Goal: Information Seeking & Learning: Learn about a topic

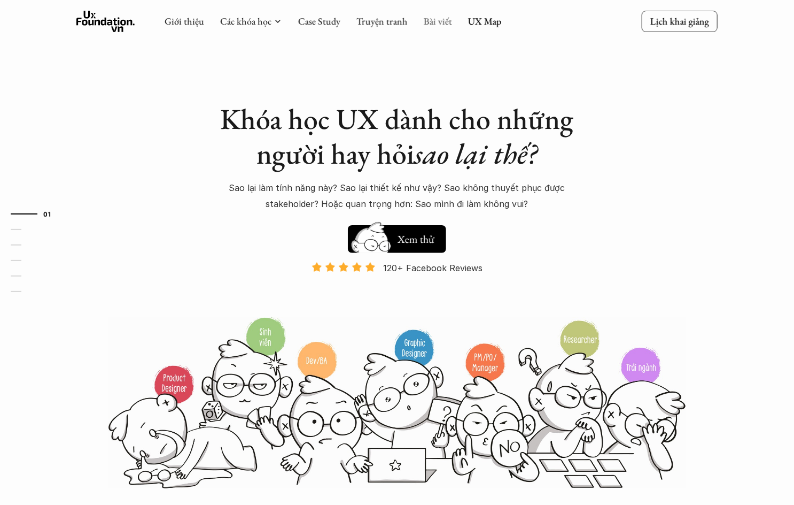
click at [431, 21] on link "Bài viết" at bounding box center [438, 21] width 28 height 12
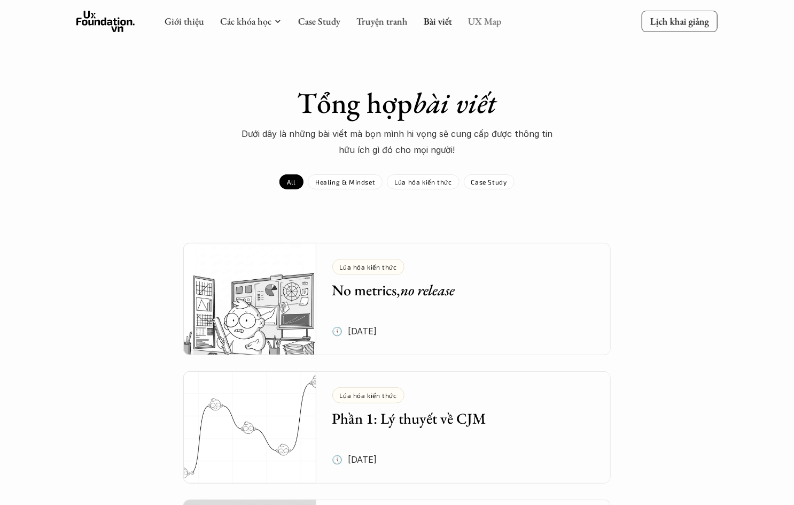
click at [477, 24] on link "UX Map" at bounding box center [485, 21] width 34 height 12
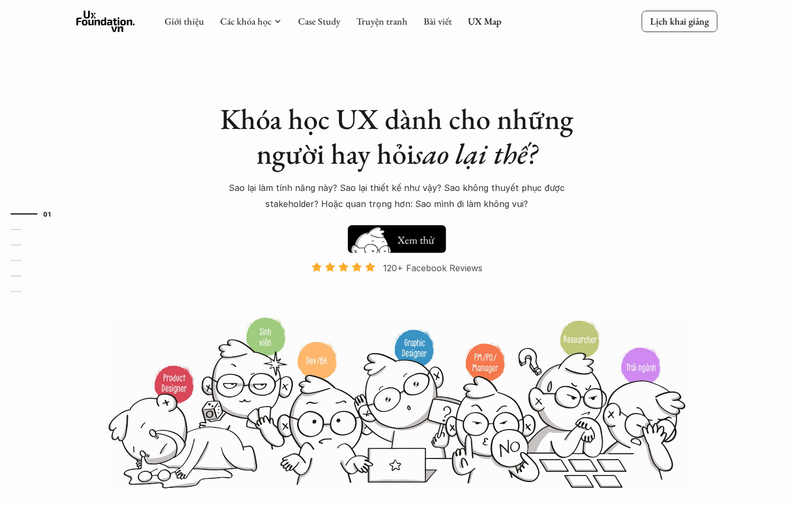
click at [410, 238] on h5 "Xem thử" at bounding box center [416, 239] width 40 height 15
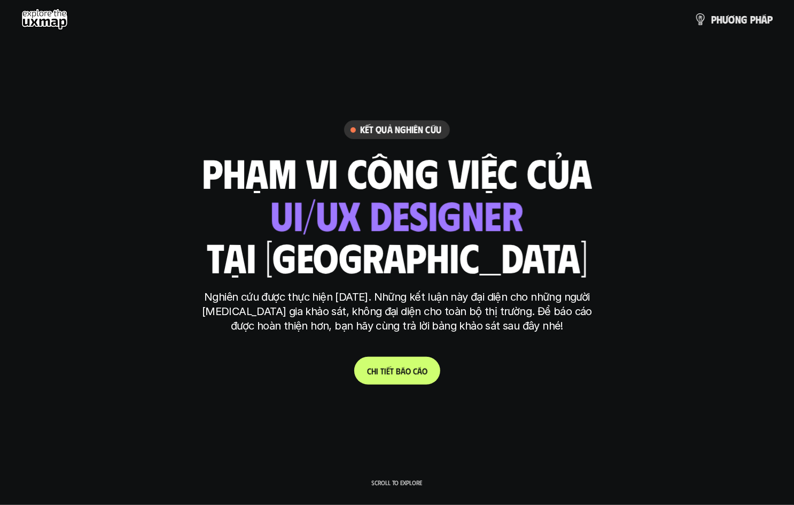
click at [393, 362] on link "C h i t i ế t b á o c á o" at bounding box center [397, 371] width 86 height 28
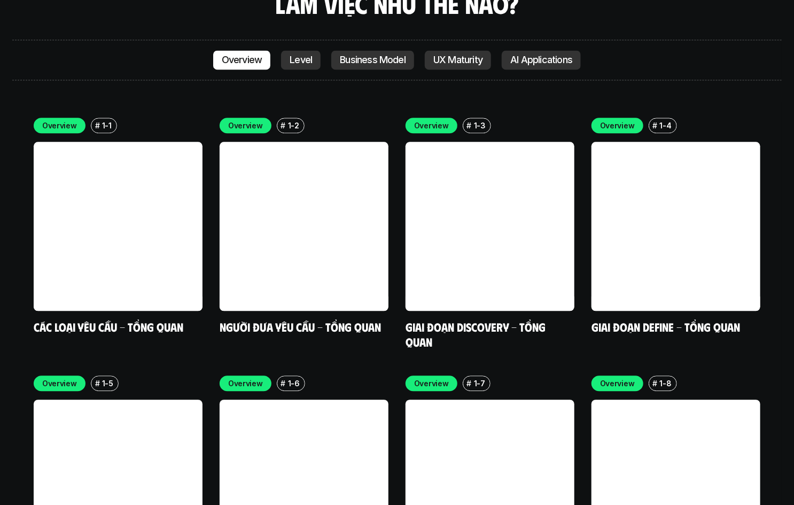
scroll to position [3027, 0]
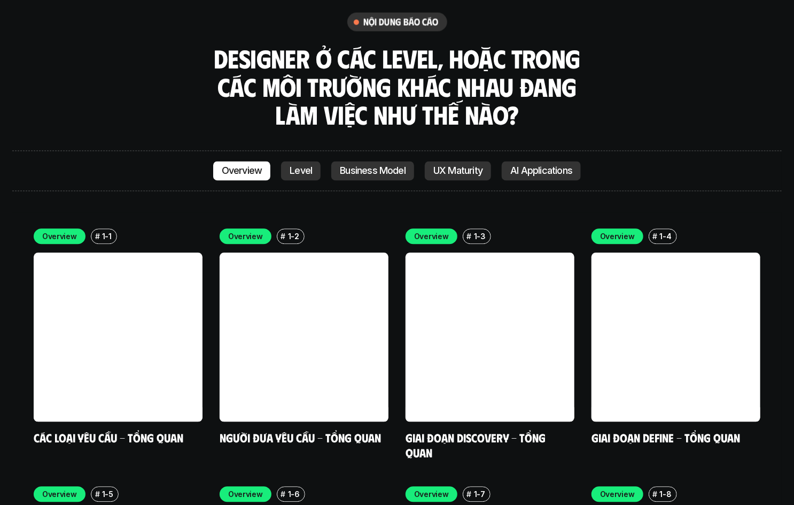
click at [300, 165] on p "Level" at bounding box center [301, 170] width 22 height 11
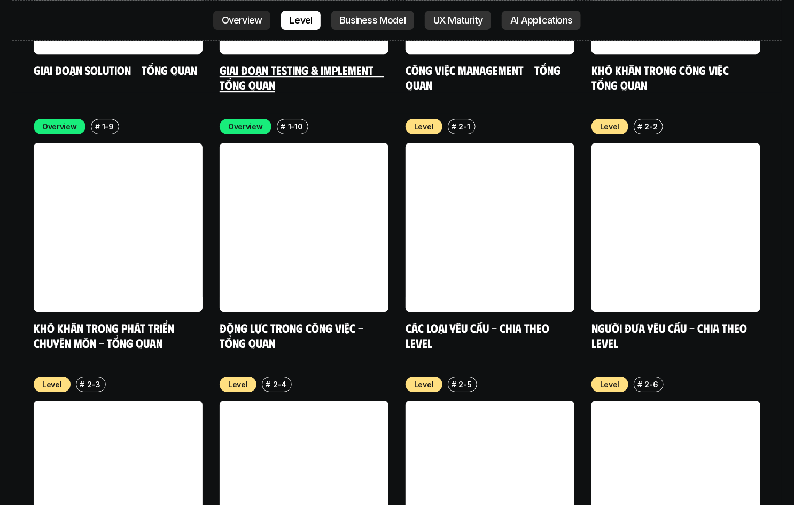
scroll to position [3657, 0]
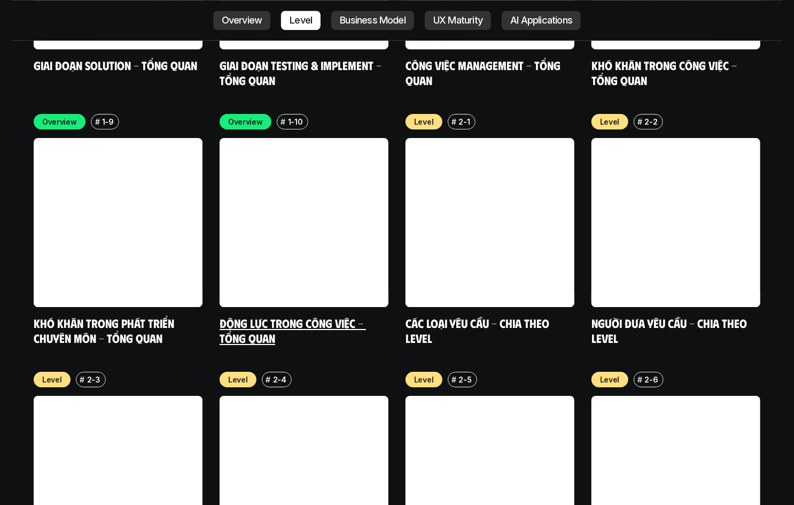
click at [319, 315] on link "Động lực trong công việc - Tổng quan" at bounding box center [293, 329] width 146 height 29
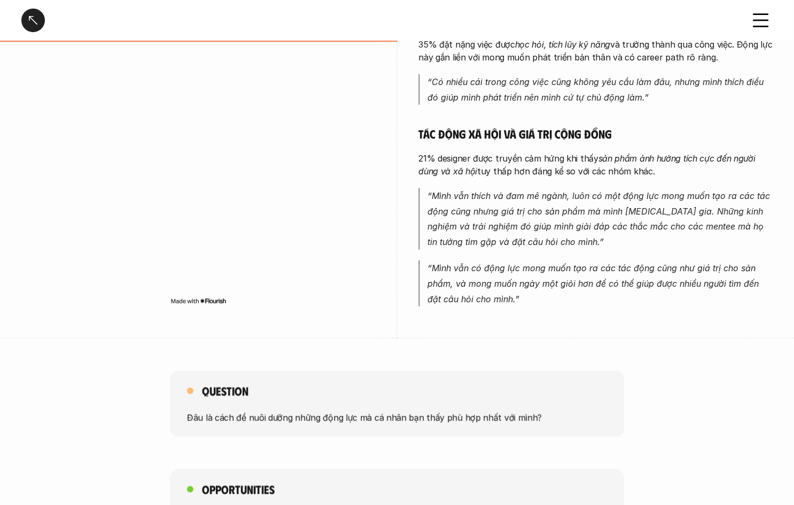
scroll to position [535, 0]
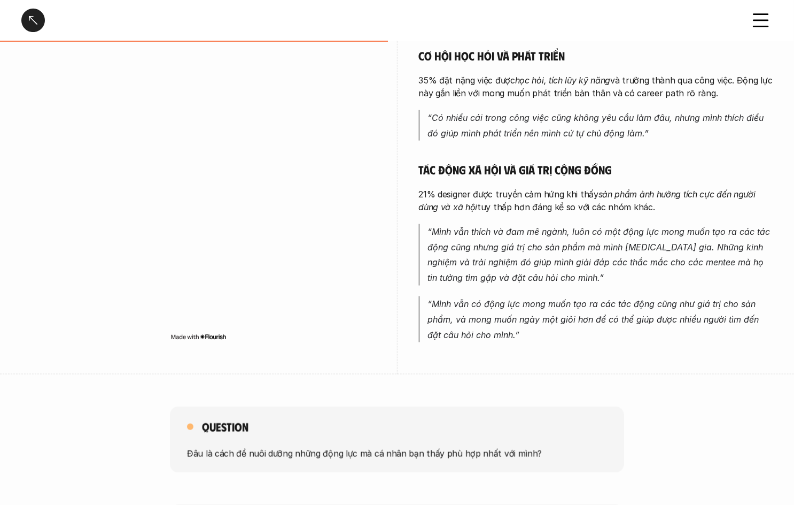
click at [218, 332] on img at bounding box center [199, 336] width 56 height 9
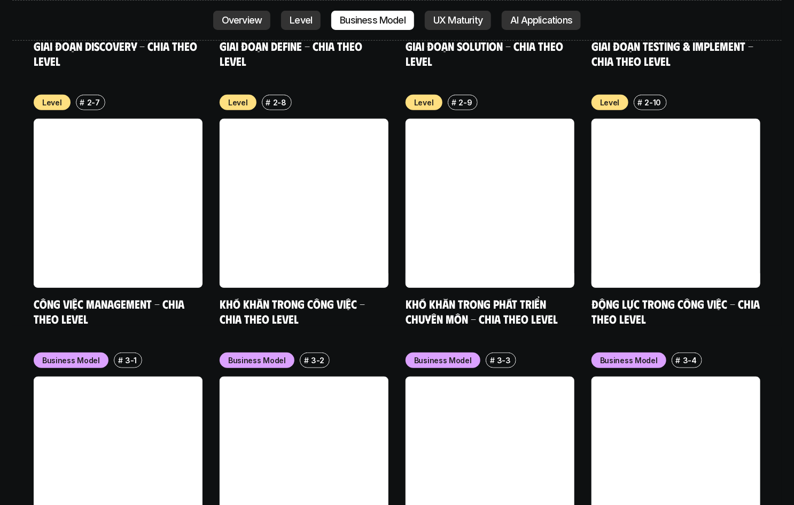
scroll to position [4352, 0]
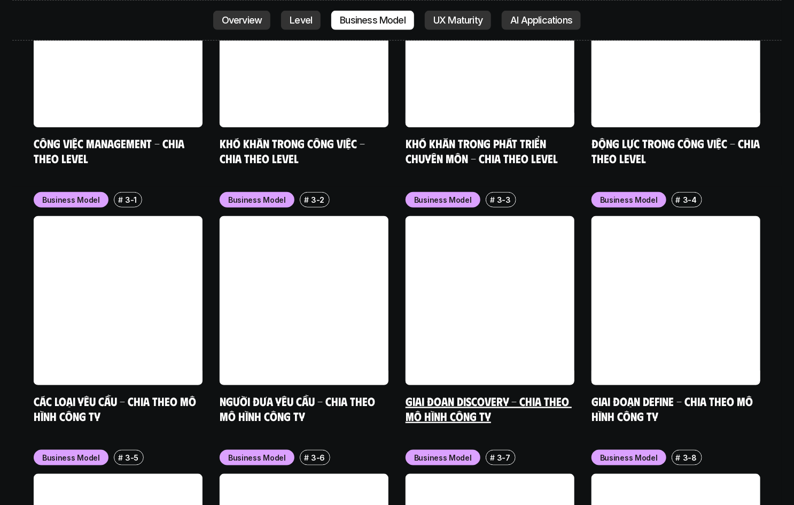
click at [461, 237] on link at bounding box center [490, 300] width 169 height 169
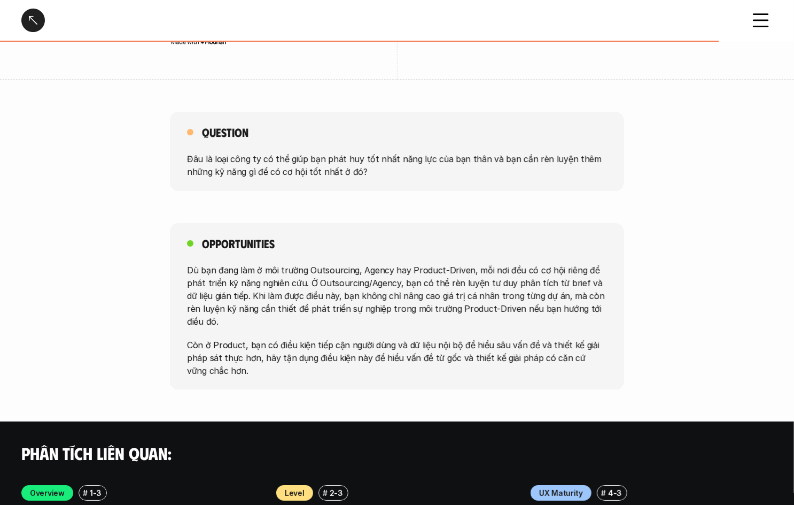
scroll to position [1818, 0]
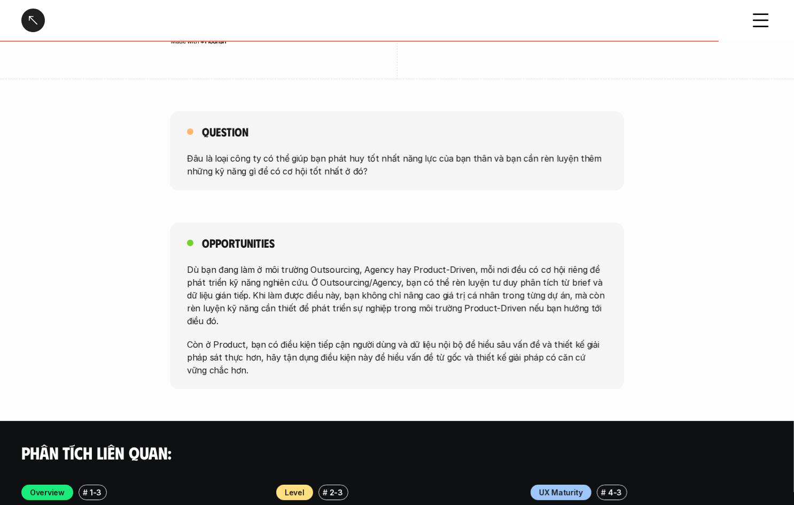
click at [34, 25] on div at bounding box center [33, 21] width 24 height 24
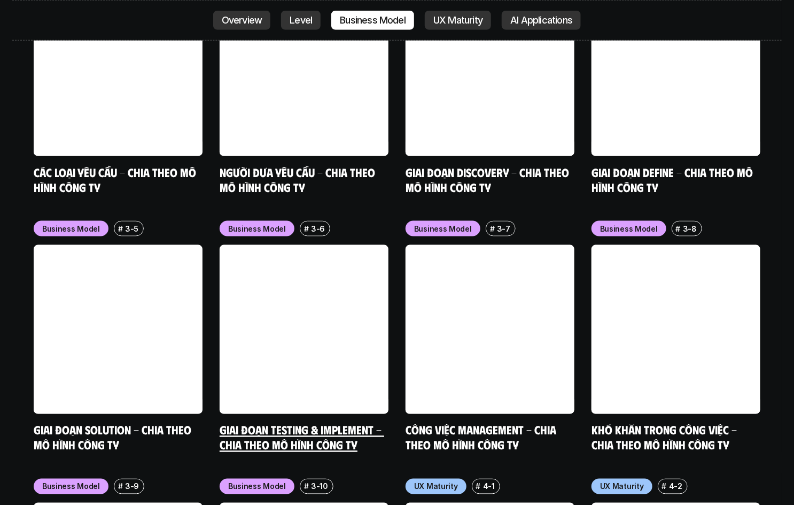
scroll to position [4574, 0]
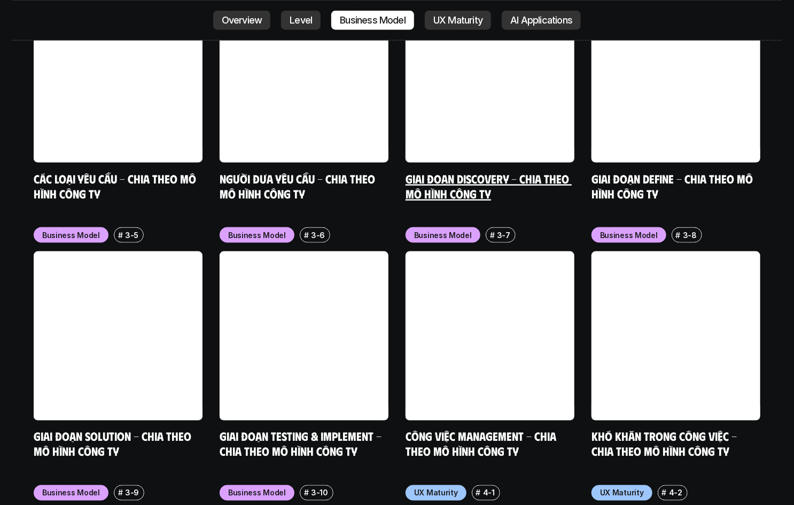
click at [536, 20] on link at bounding box center [490, 78] width 169 height 169
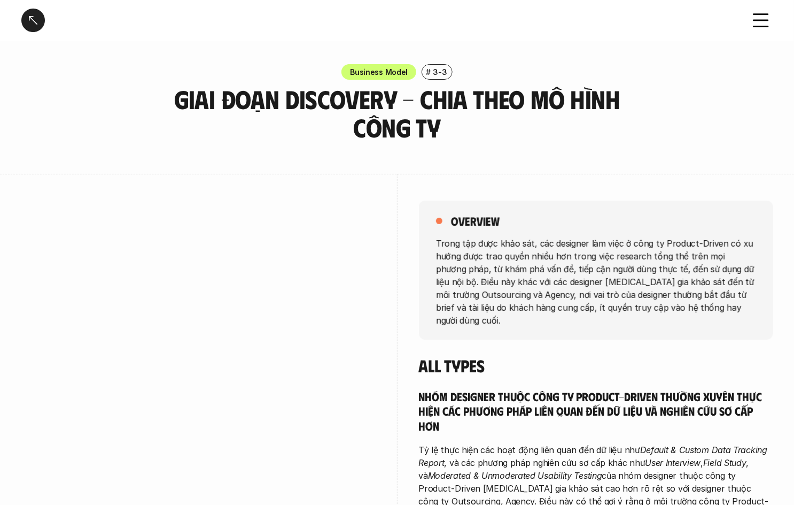
scroll to position [160, 0]
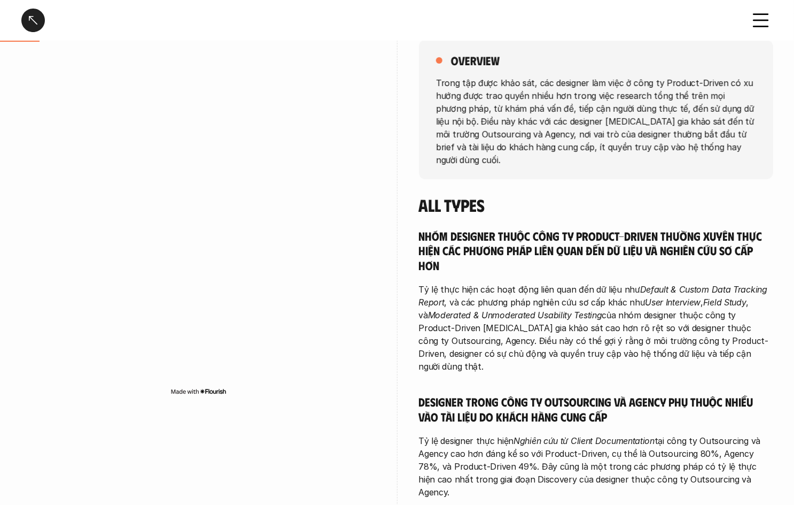
click at [36, 24] on div at bounding box center [33, 21] width 24 height 24
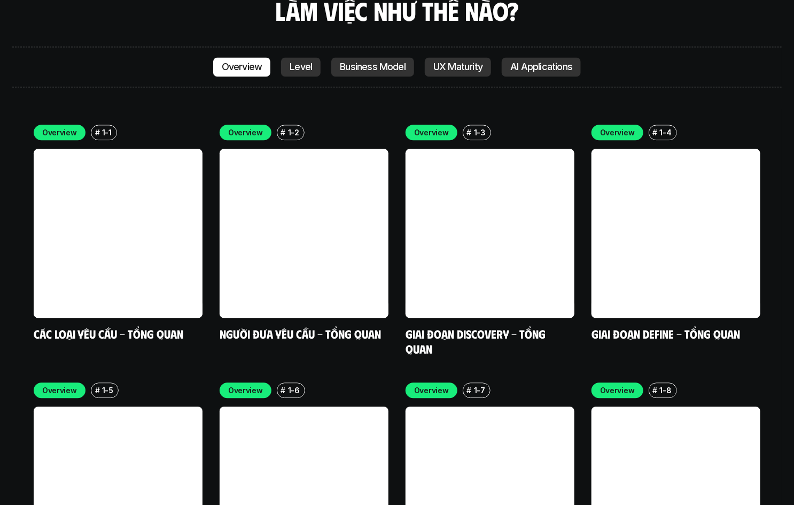
click at [534, 61] on p "AI Applications" at bounding box center [542, 66] width 62 height 11
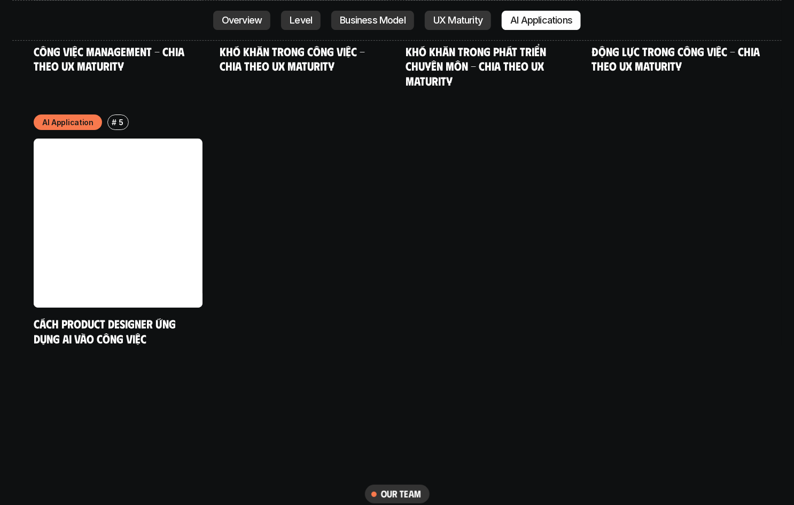
scroll to position [5748, 0]
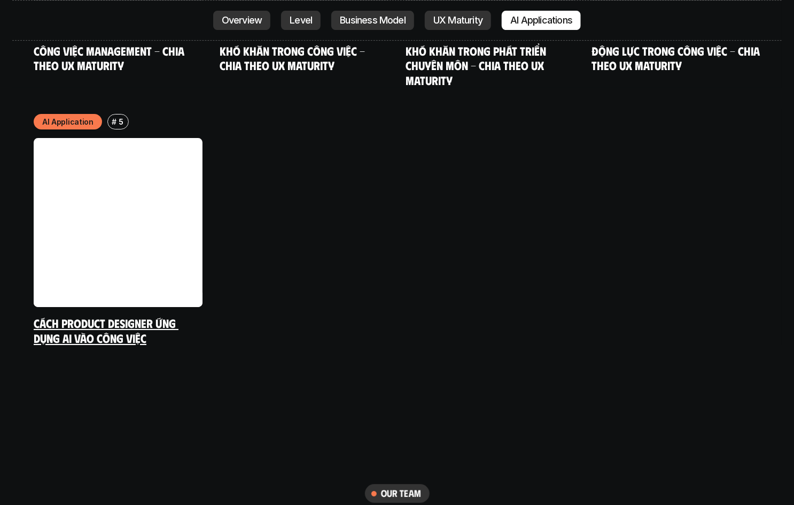
click at [150, 188] on link at bounding box center [118, 222] width 169 height 169
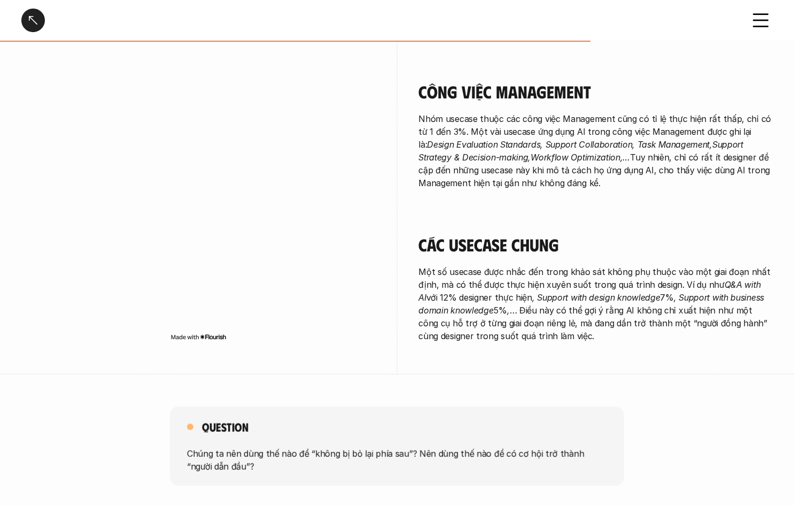
scroll to position [2026, 0]
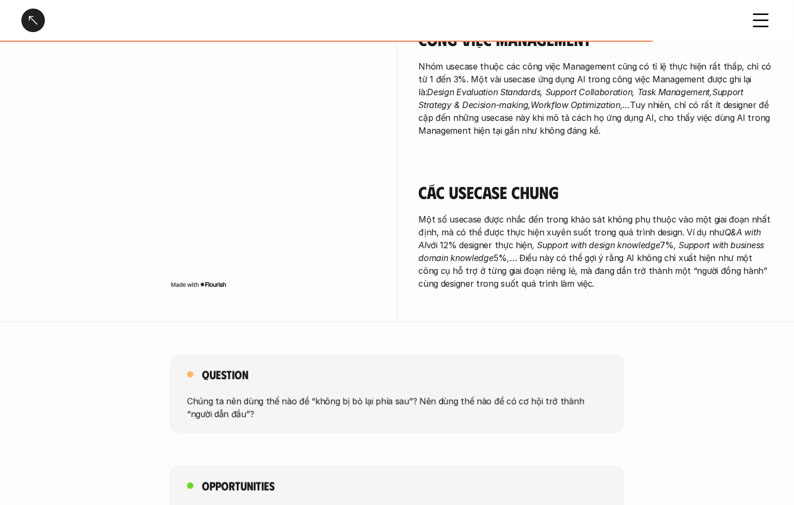
click at [770, 24] on icon at bounding box center [762, 21] width 24 height 24
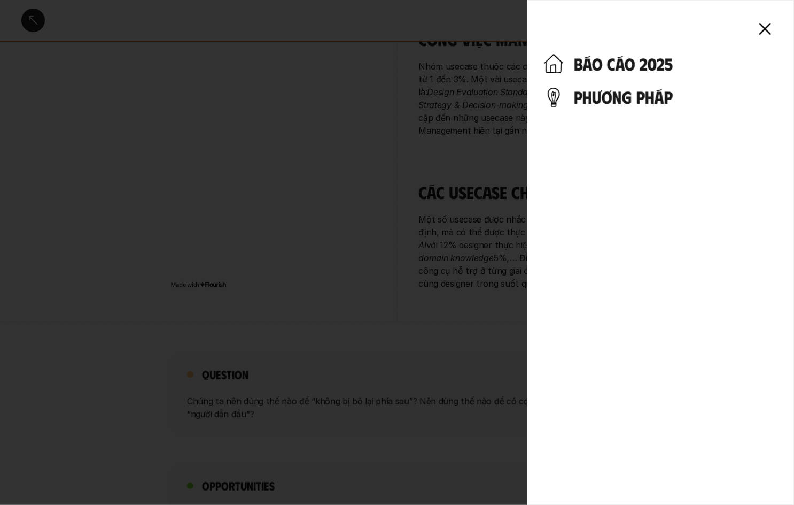
click at [624, 103] on h4 "phương pháp" at bounding box center [675, 97] width 203 height 20
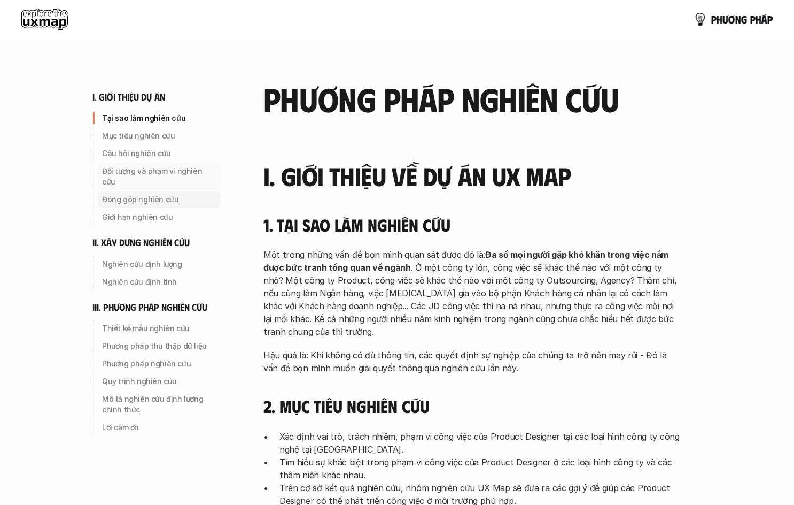
click at [134, 194] on p "Đóng góp nghiên cứu" at bounding box center [159, 199] width 114 height 11
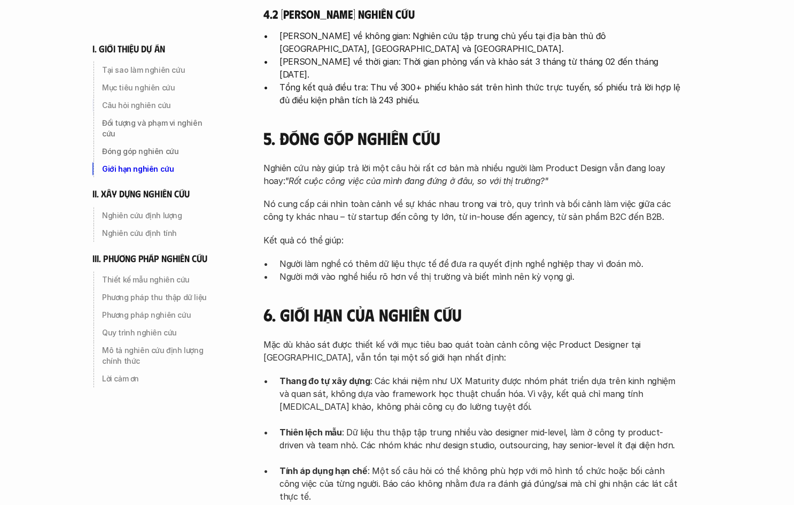
scroll to position [843, 0]
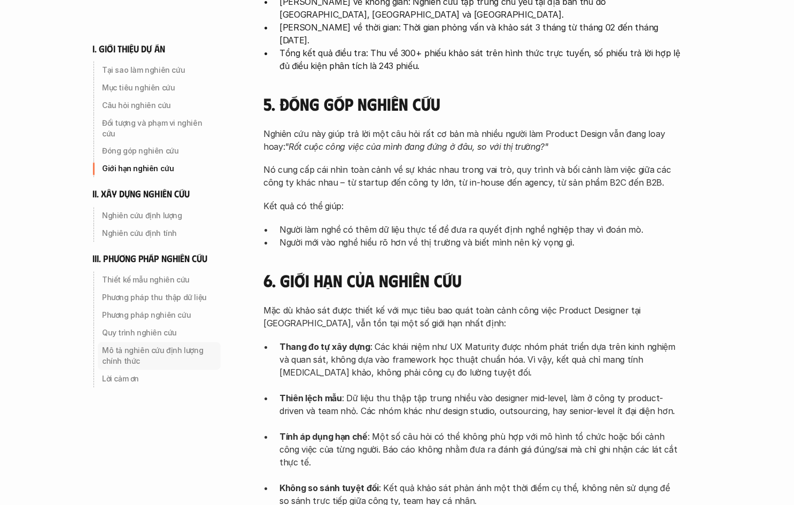
click at [141, 346] on p "Mô tả nghiên cứu định lượng chính thức" at bounding box center [159, 355] width 114 height 21
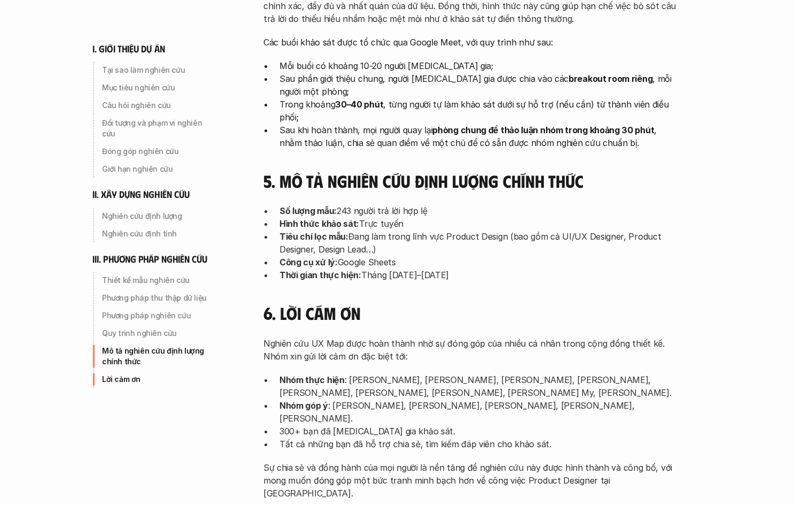
click at [130, 374] on p "Lời cảm ơn" at bounding box center [159, 379] width 114 height 11
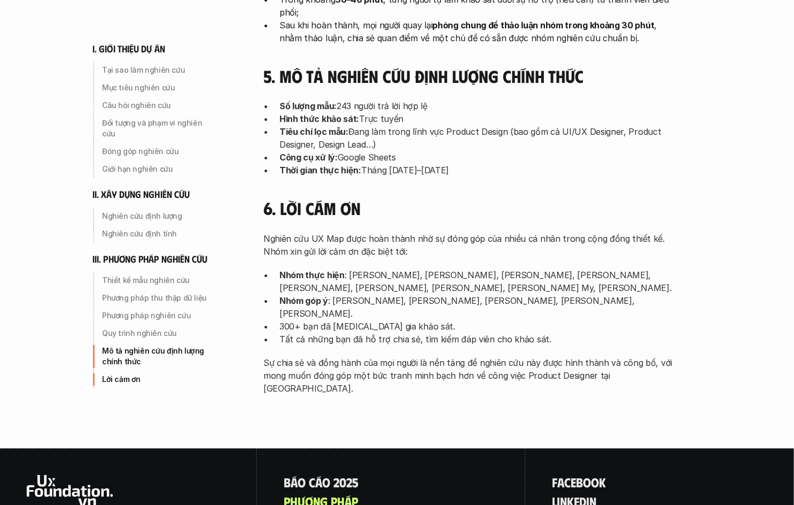
scroll to position [3417, 0]
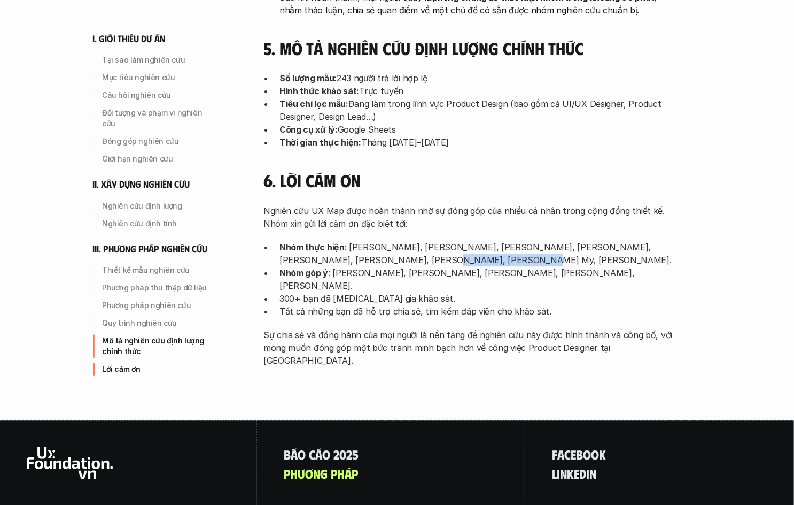
drag, startPoint x: 391, startPoint y: 164, endPoint x: 454, endPoint y: 174, distance: 64.0
click at [454, 241] on p "Nhóm thực hiện : Nguyễn Vương Chung, Đào Tiến Sơn, Trần Nhật Duy, Trần Ngọc Ánh…" at bounding box center [480, 254] width 401 height 26
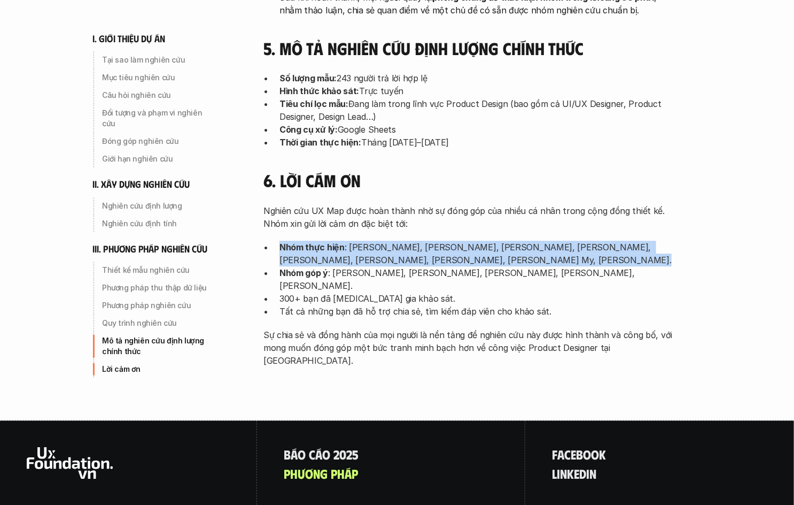
click at [454, 241] on p "Nhóm thực hiện : Nguyễn Vương Chung, Đào Tiến Sơn, Trần Nhật Duy, Trần Ngọc Ánh…" at bounding box center [480, 254] width 401 height 26
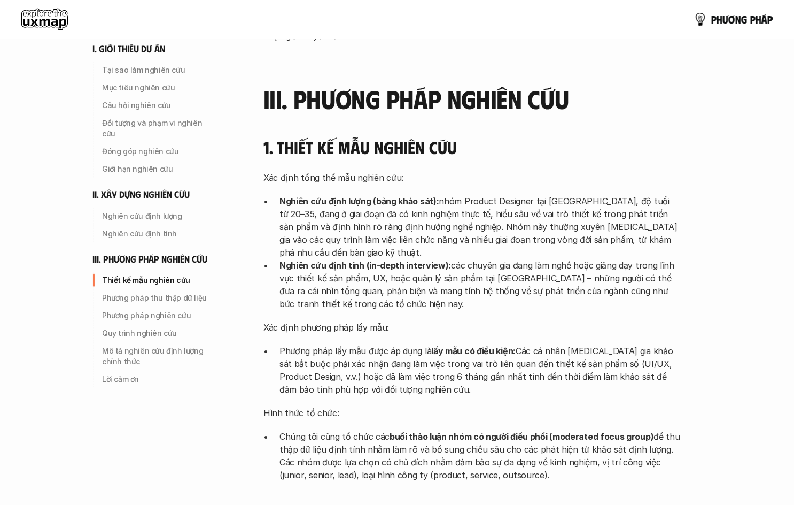
scroll to position [2041, 0]
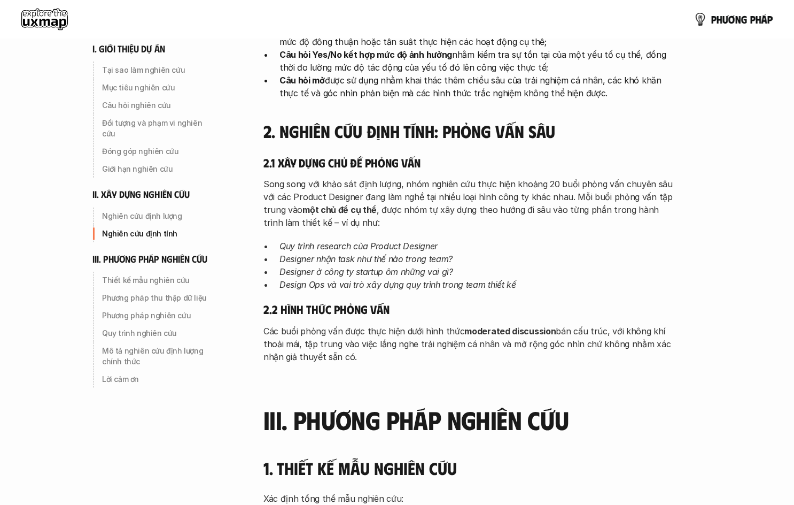
click at [27, 21] on use at bounding box center [44, 19] width 47 height 21
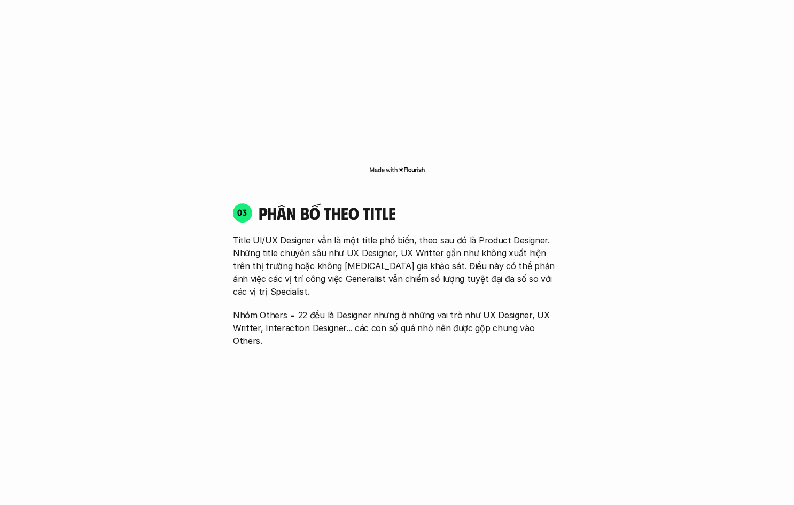
scroll to position [1153, 0]
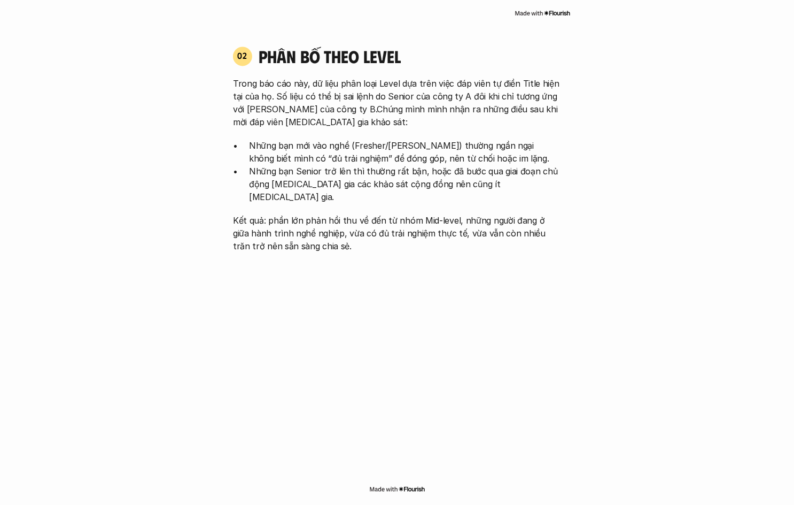
click at [447, 214] on p "Kết quả: phần lớn phản hồi thu về đến từ nhóm Mid-level, những người đang ở giữ…" at bounding box center [397, 233] width 328 height 38
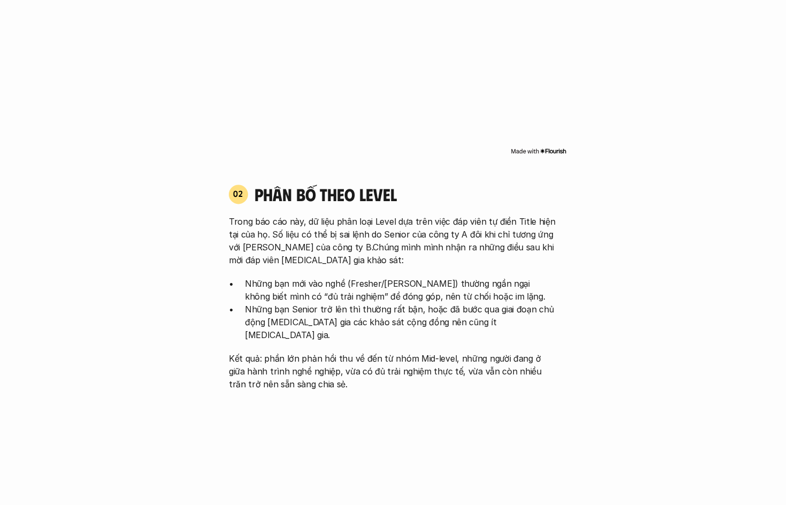
scroll to position [1016, 0]
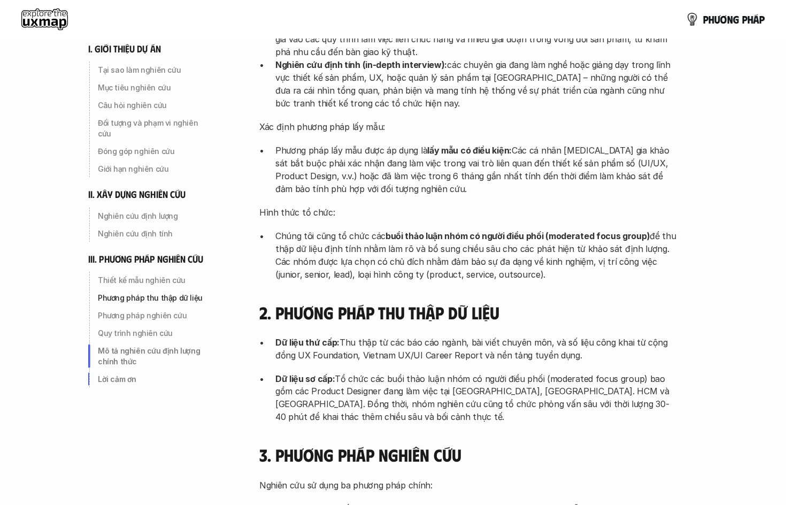
scroll to position [3285, 0]
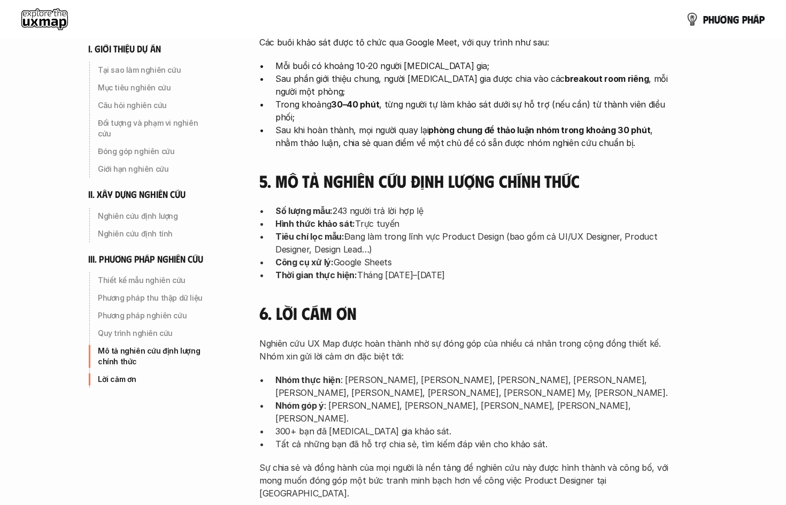
click at [26, 17] on use at bounding box center [44, 19] width 47 height 21
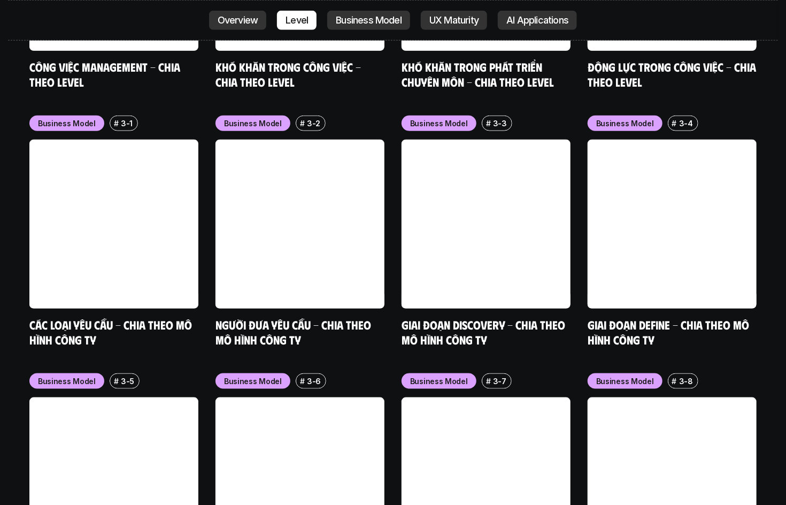
scroll to position [4437, 0]
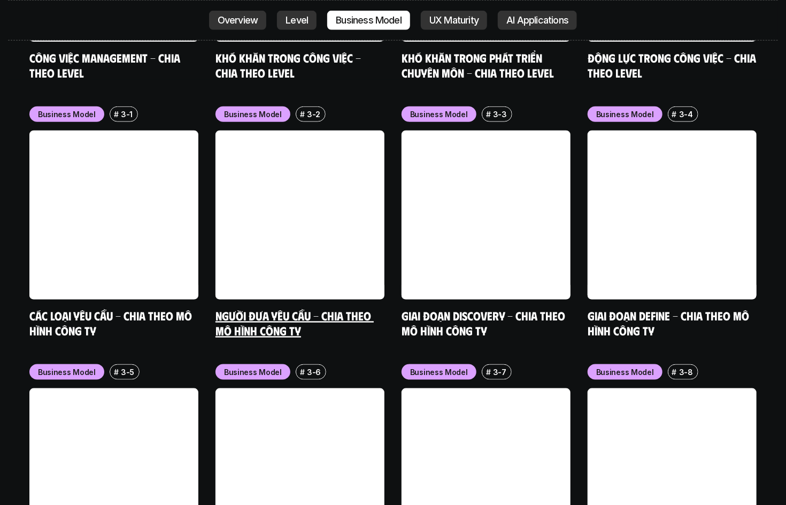
click at [316, 308] on link "Người đưa yêu cầu - Chia theo mô hình công ty" at bounding box center [294, 322] width 158 height 29
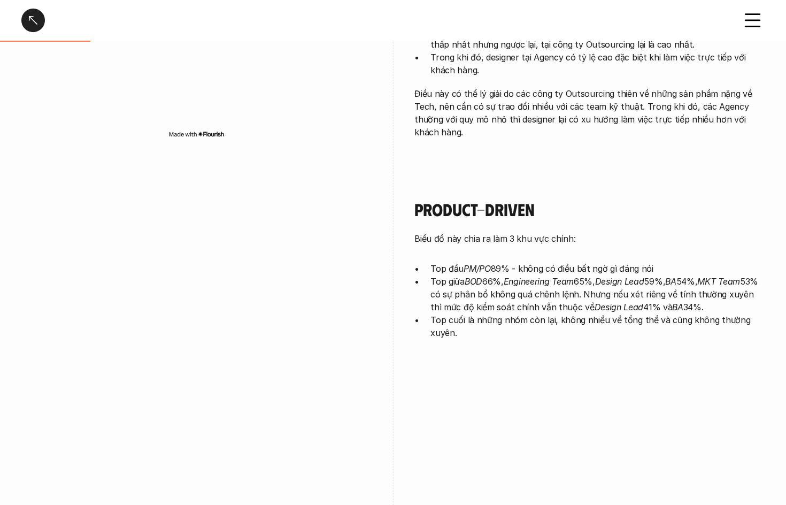
scroll to position [481, 0]
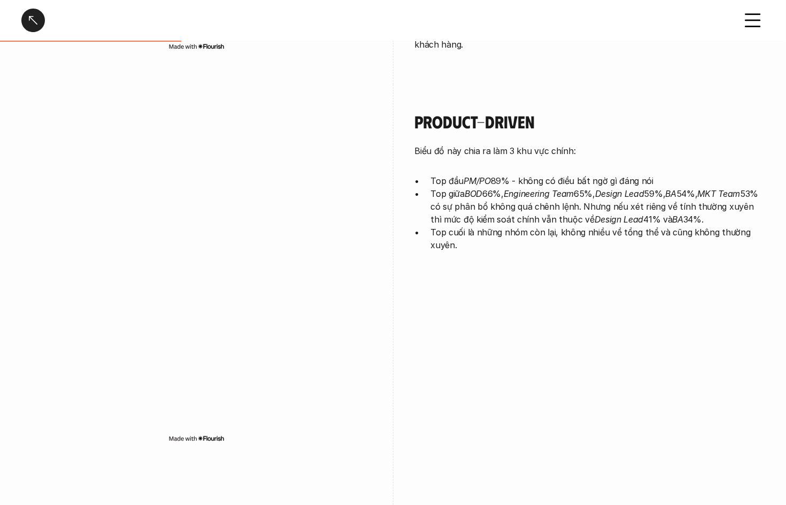
click at [212, 441] on img at bounding box center [196, 438] width 56 height 9
